Goal: Information Seeking & Learning: Learn about a topic

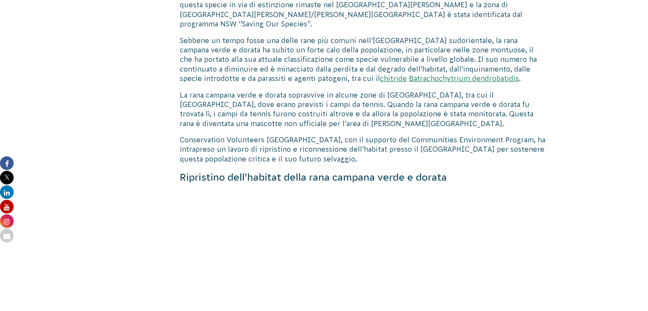
scroll to position [596, 0]
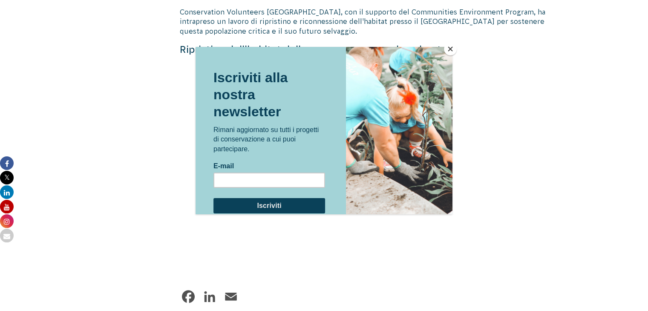
click at [194, 247] on div at bounding box center [324, 155] width 648 height 311
click at [302, 17] on div at bounding box center [324, 155] width 648 height 311
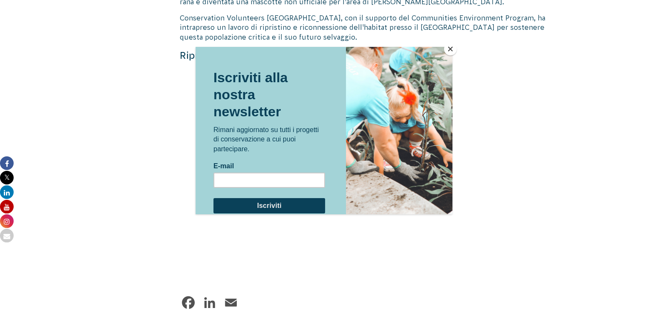
scroll to position [511, 0]
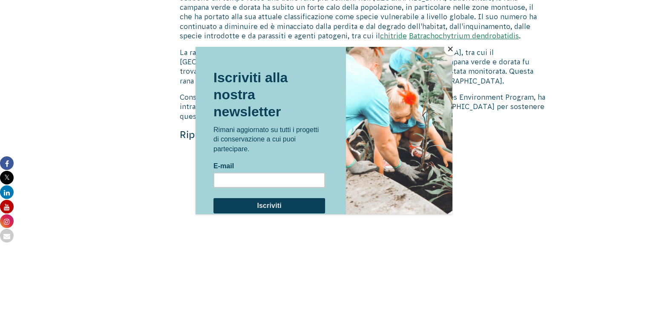
click at [452, 48] on button "Vicino" at bounding box center [450, 49] width 13 height 13
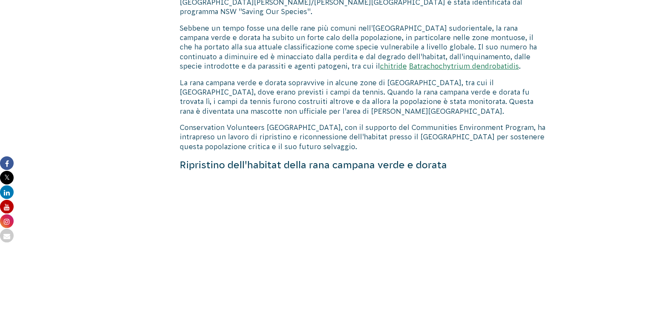
scroll to position [468, 0]
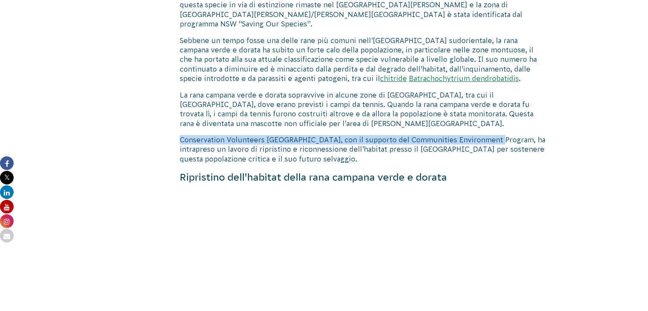
drag, startPoint x: 179, startPoint y: 128, endPoint x: 484, endPoint y: 132, distance: 304.4
click at [484, 132] on div "La rana campana verde e dorata La popolazione di rane verdi e dorate del [GEOGR…" at bounding box center [324, 157] width 460 height 826
copy font "Conservation Volunteers [GEOGRAPHIC_DATA], con il supporto del Communities Envi…"
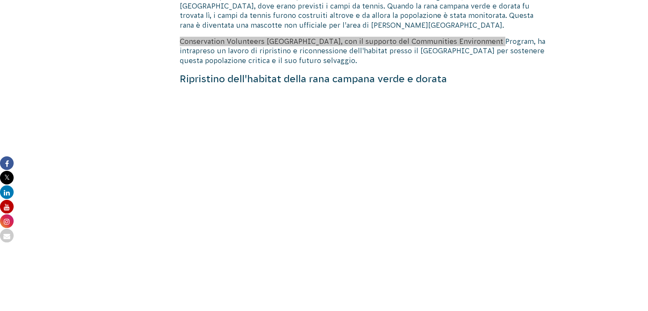
scroll to position [553, 0]
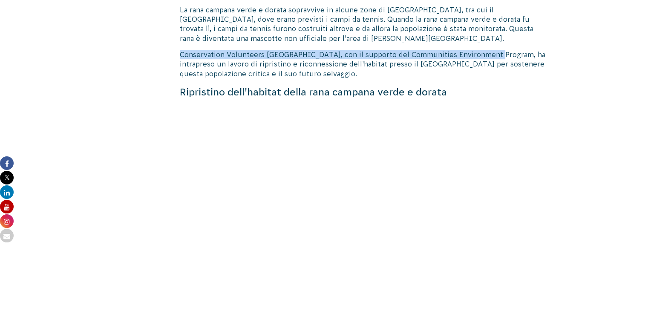
click at [180, 51] on font "Conservation Volunteers [GEOGRAPHIC_DATA], con il supporto del Communities Envi…" at bounding box center [362, 64] width 365 height 27
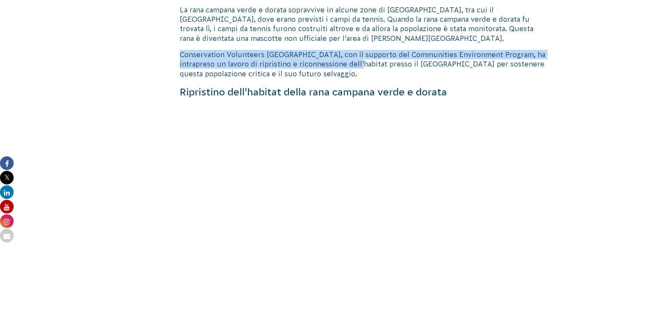
drag, startPoint x: 181, startPoint y: 46, endPoint x: 337, endPoint y: 52, distance: 155.9
click at [337, 52] on font "Conservation Volunteers [GEOGRAPHIC_DATA], con il supporto del Communities Envi…" at bounding box center [362, 64] width 365 height 27
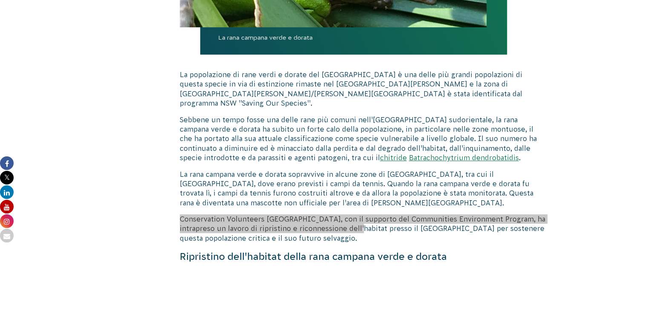
scroll to position [341, 0]
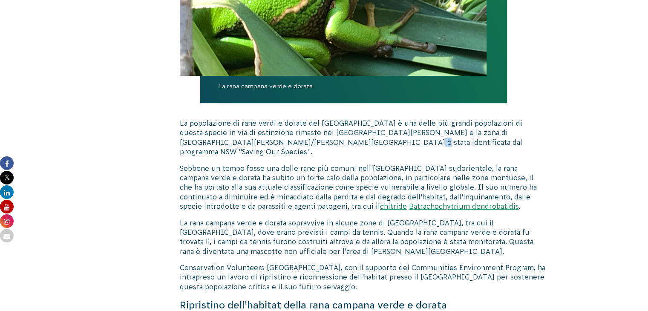
drag, startPoint x: 313, startPoint y: 141, endPoint x: 319, endPoint y: 142, distance: 6.4
click at [319, 142] on font "La popolazione di rane verdi e dorate del [GEOGRAPHIC_DATA] è una delle più gra…" at bounding box center [351, 137] width 342 height 36
click at [314, 143] on font "La popolazione di rane verdi e dorate del [GEOGRAPHIC_DATA] è una delle più gra…" at bounding box center [351, 137] width 342 height 36
drag, startPoint x: 314, startPoint y: 143, endPoint x: 376, endPoint y: 146, distance: 62.7
click at [376, 146] on font "La popolazione di rane verdi e dorate del [GEOGRAPHIC_DATA] è una delle più gra…" at bounding box center [351, 137] width 342 height 36
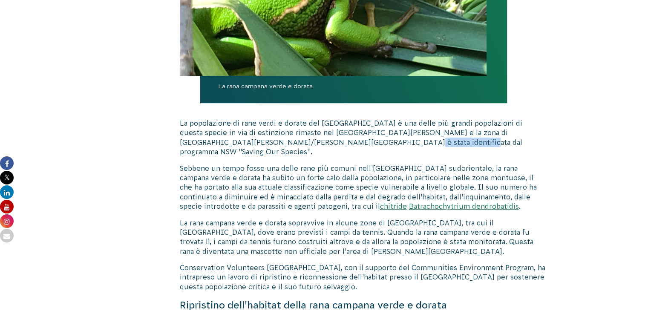
copy font "Saving Our Species"
click at [269, 142] on font "La popolazione di rane verdi e dorate del [GEOGRAPHIC_DATA] è una delle più gra…" at bounding box center [351, 137] width 342 height 36
drag, startPoint x: 292, startPoint y: 142, endPoint x: 383, endPoint y: 140, distance: 90.7
click at [383, 140] on p "La popolazione di rane verdi e dorate del [GEOGRAPHIC_DATA] è una delle più gra…" at bounding box center [362, 137] width 365 height 38
copy font "NSW "Saving Our Species"."
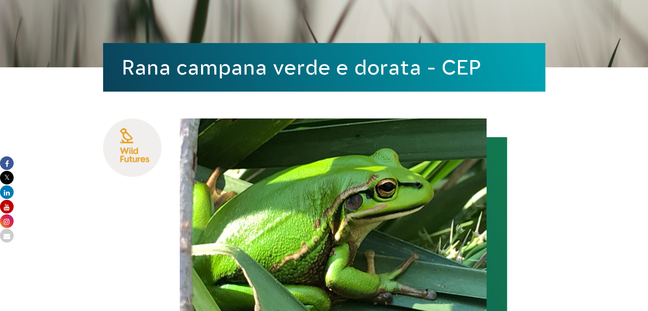
scroll to position [0, 0]
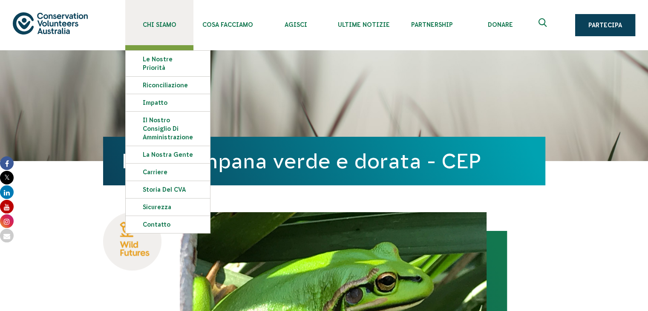
click at [173, 27] on font "Chi siamo" at bounding box center [160, 24] width 34 height 7
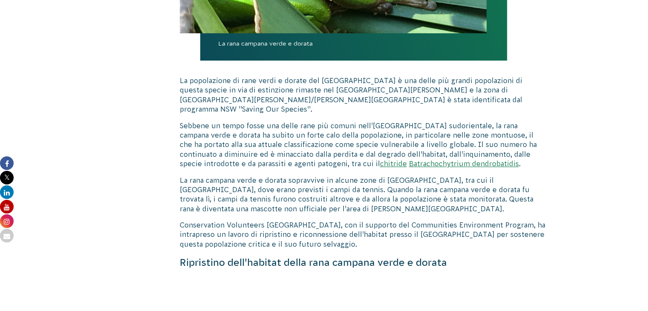
scroll to position [468, 0]
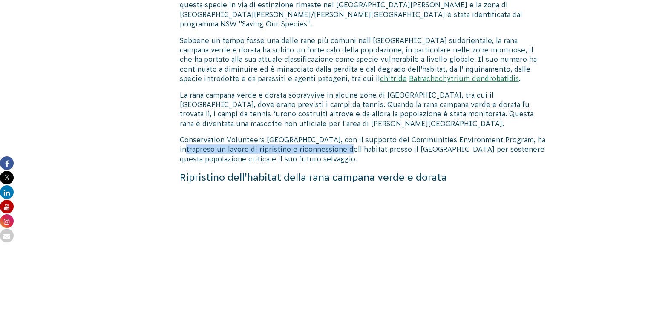
drag, startPoint x: 532, startPoint y: 132, endPoint x: 323, endPoint y: 140, distance: 209.6
click at [325, 136] on font "Conservation Volunteers [GEOGRAPHIC_DATA], con il supporto del Communities Envi…" at bounding box center [362, 149] width 365 height 27
click at [315, 148] on font "Conservation Volunteers [GEOGRAPHIC_DATA], con il supporto del Communities Envi…" at bounding box center [362, 149] width 365 height 27
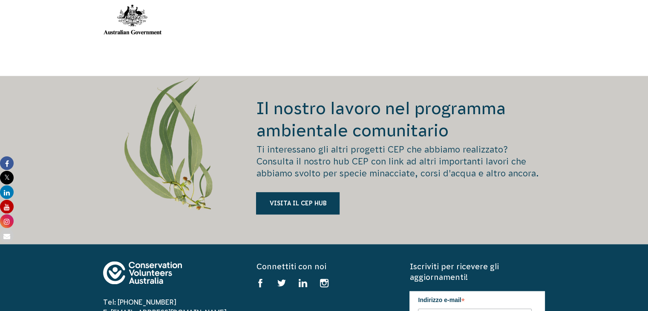
scroll to position [1192, 0]
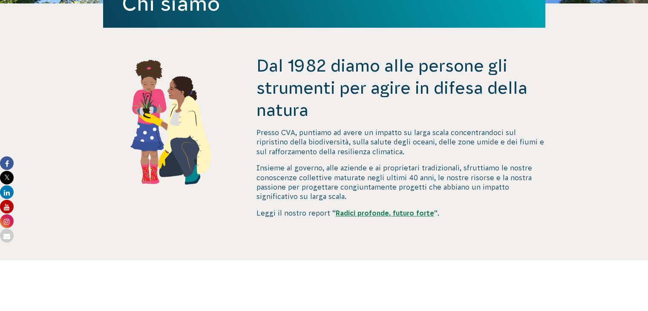
scroll to position [261, 0]
